Goal: Task Accomplishment & Management: Manage account settings

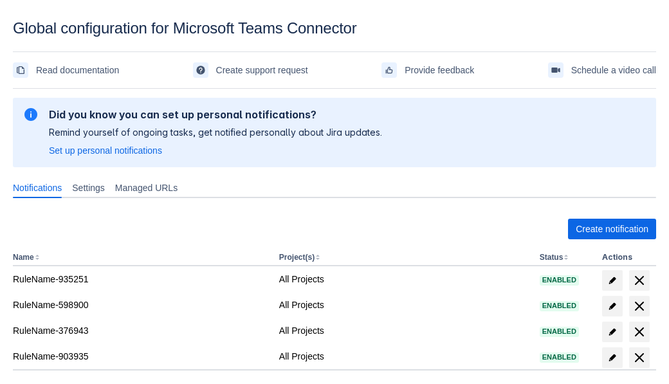
click at [612, 229] on span "Create notification" at bounding box center [612, 229] width 73 height 21
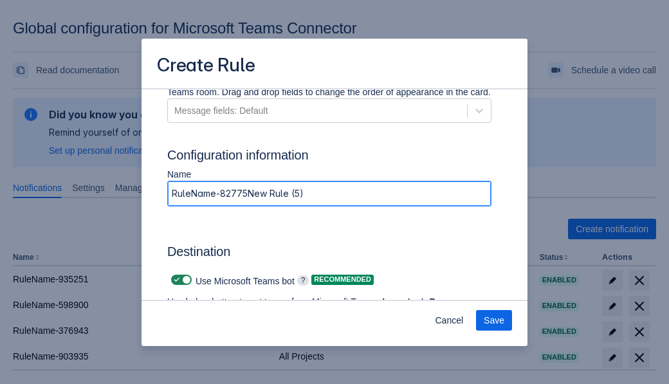
type input "RuleName-827753New Rule (5)"
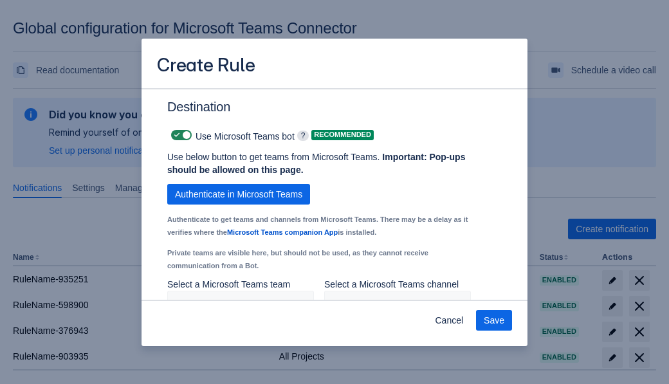
click at [239, 184] on span "Authenticate in Microsoft Teams" at bounding box center [238, 194] width 127 height 21
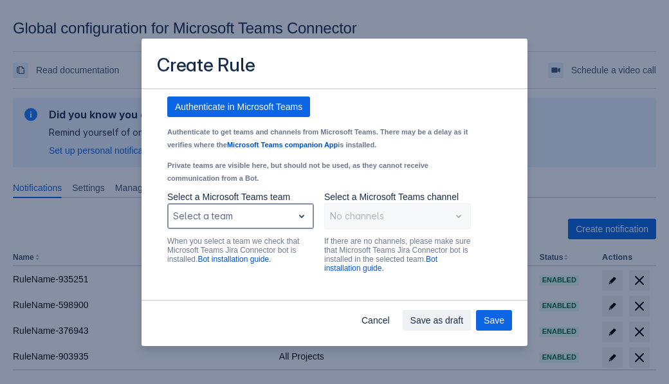
click at [240, 224] on div "Scrollable content" at bounding box center [230, 215] width 114 height 15
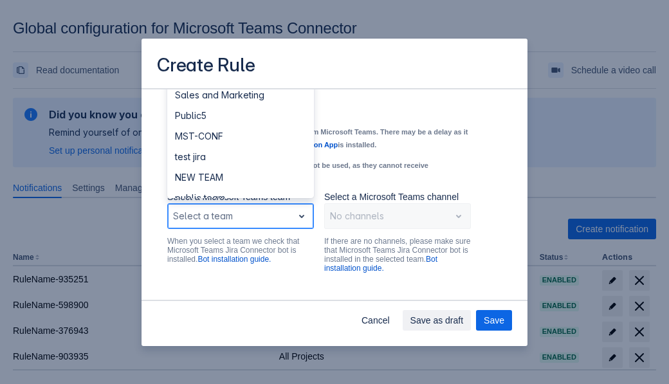
click at [240, 250] on div "Public4" at bounding box center [240, 260] width 147 height 21
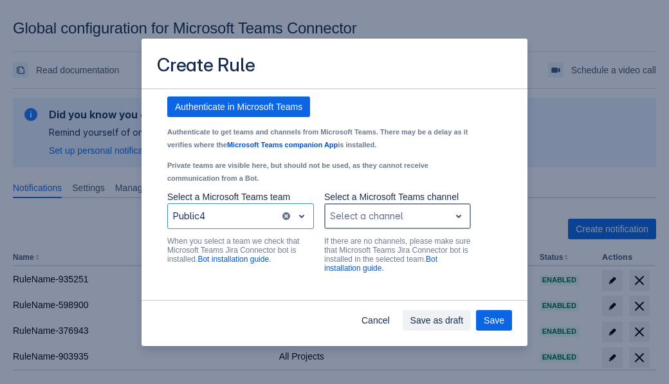
click at [397, 224] on div "Scrollable content" at bounding box center [387, 215] width 114 height 15
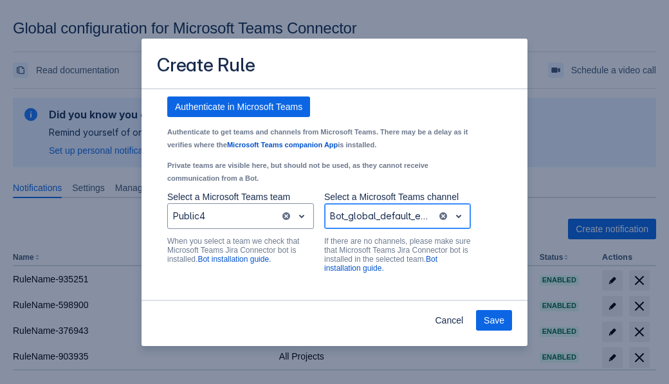
click at [494, 320] on span "Save" at bounding box center [494, 320] width 21 height 21
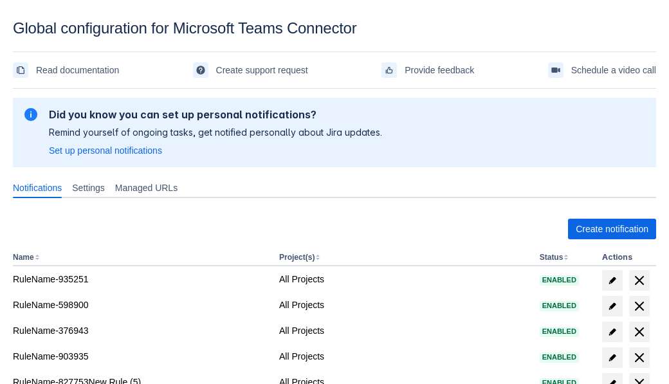
click at [639, 376] on span "delete" at bounding box center [639, 383] width 15 height 15
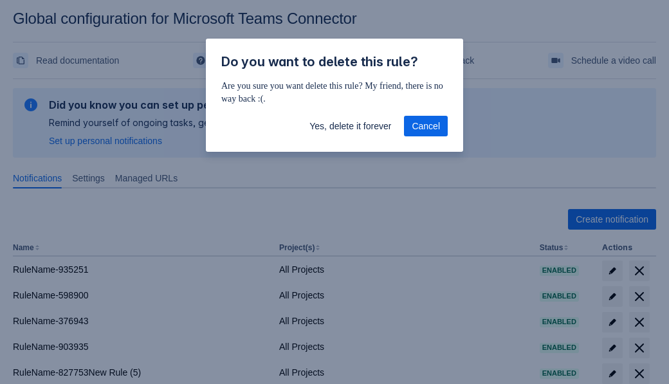
click at [350, 126] on span "Yes, delete it forever" at bounding box center [350, 126] width 82 height 21
